Goal: Find specific page/section: Find specific page/section

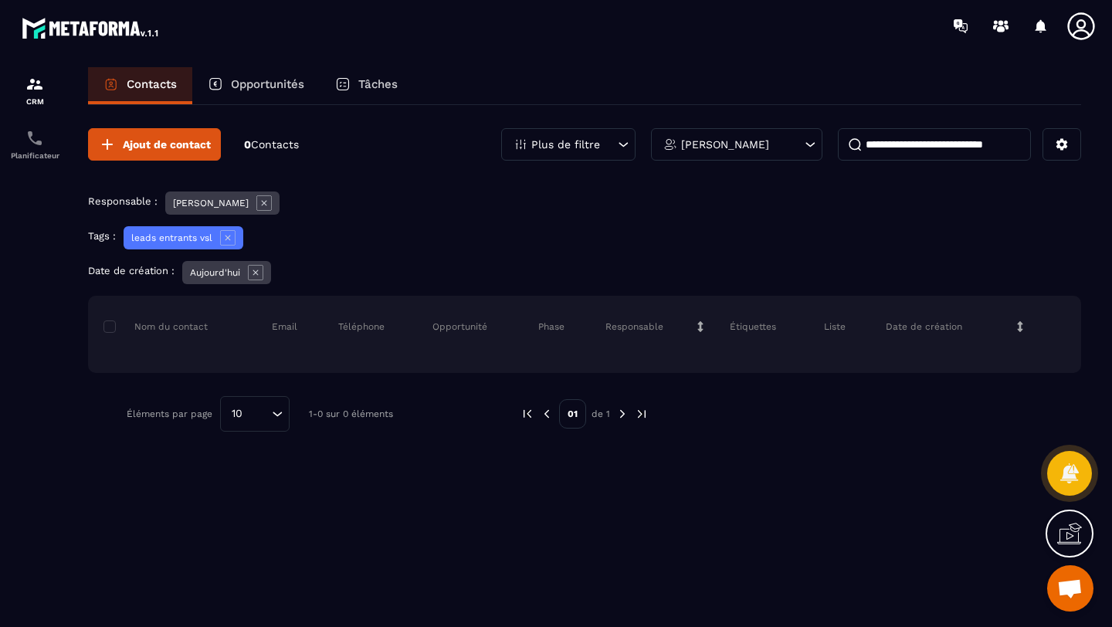
click at [243, 86] on p "Opportunités" at bounding box center [267, 84] width 73 height 14
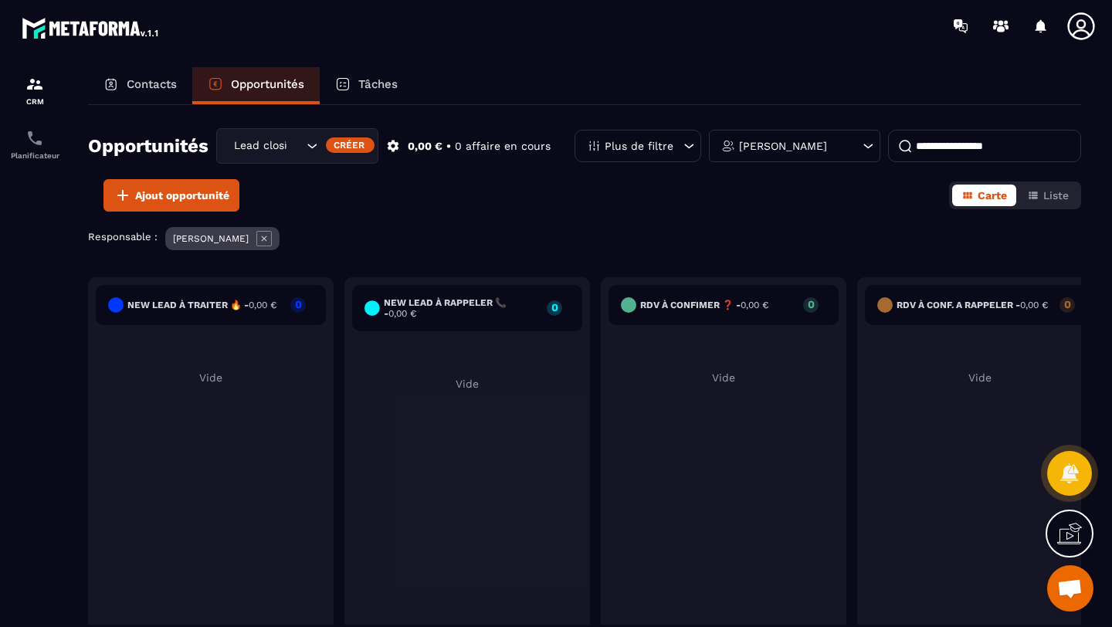
click at [145, 88] on p "Contacts" at bounding box center [152, 84] width 50 height 14
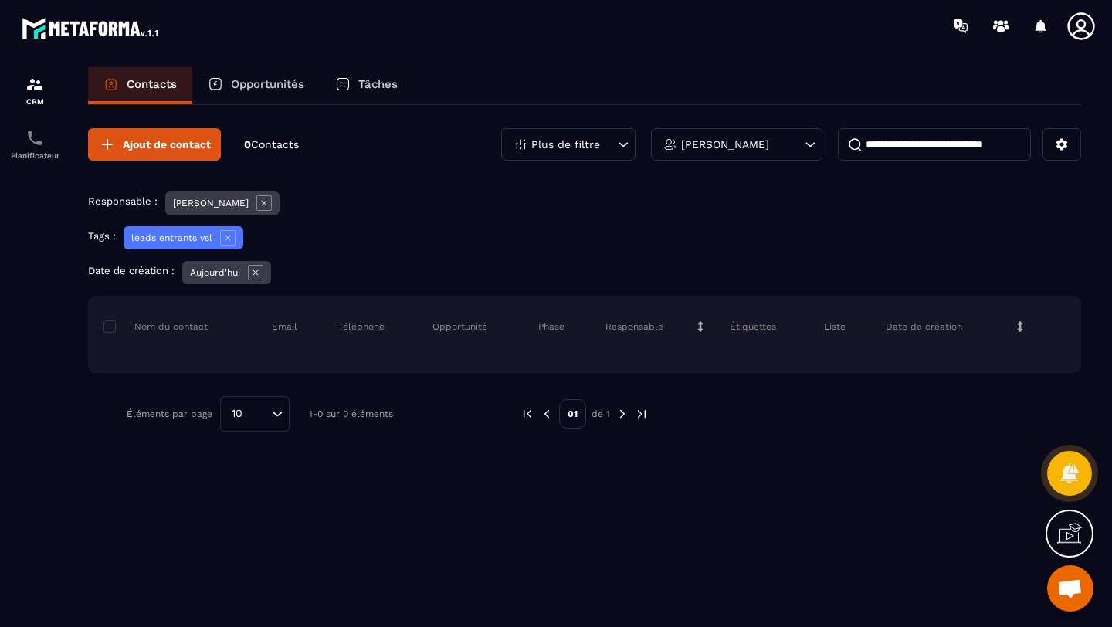
click at [711, 148] on p "[PERSON_NAME]" at bounding box center [725, 144] width 88 height 11
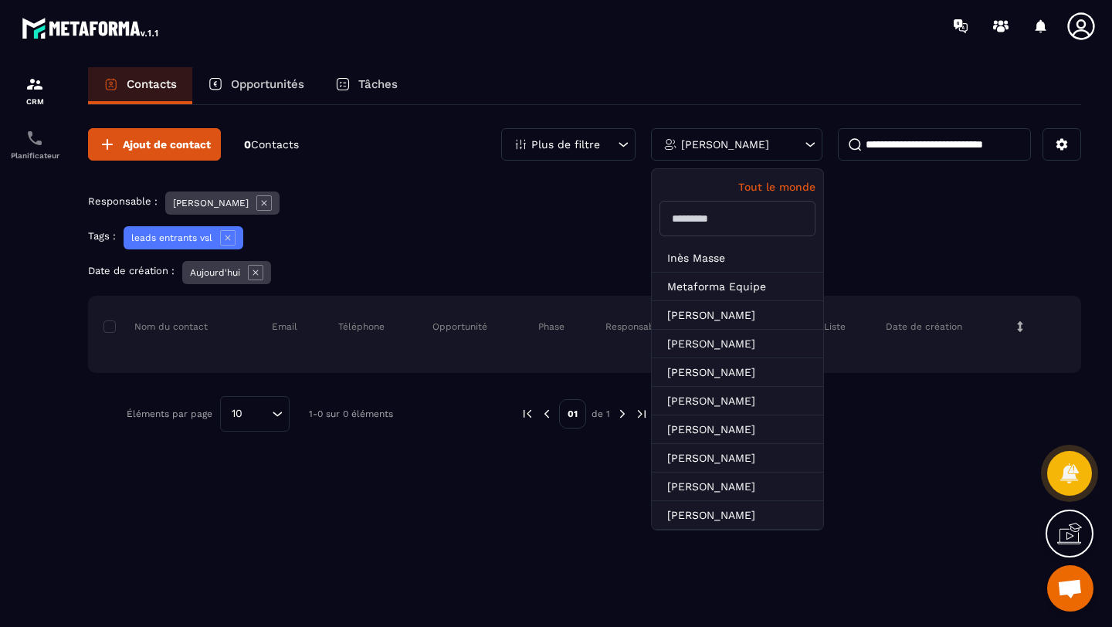
click at [774, 186] on p "Tout le monde" at bounding box center [738, 187] width 156 height 12
click at [486, 241] on div "Tags : leads entrants vsl" at bounding box center [584, 239] width 993 height 27
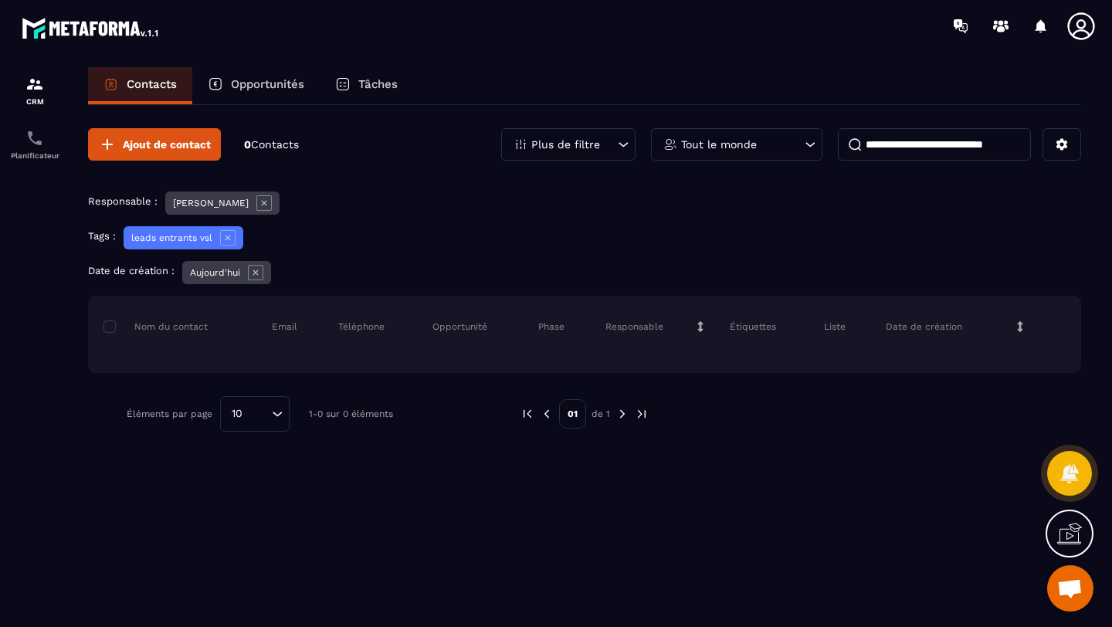
click at [920, 144] on input at bounding box center [934, 144] width 193 height 32
click at [811, 147] on icon at bounding box center [809, 144] width 15 height 15
